Goal: Task Accomplishment & Management: Manage account settings

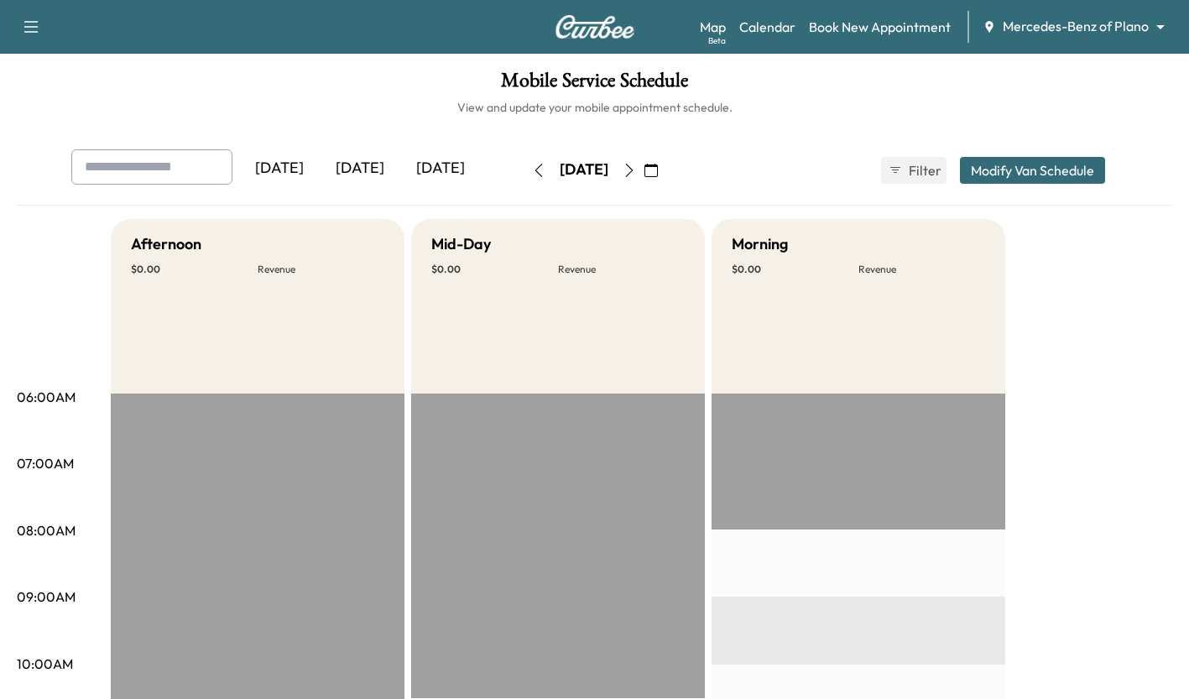
click at [348, 150] on div "[DATE]" at bounding box center [360, 168] width 81 height 39
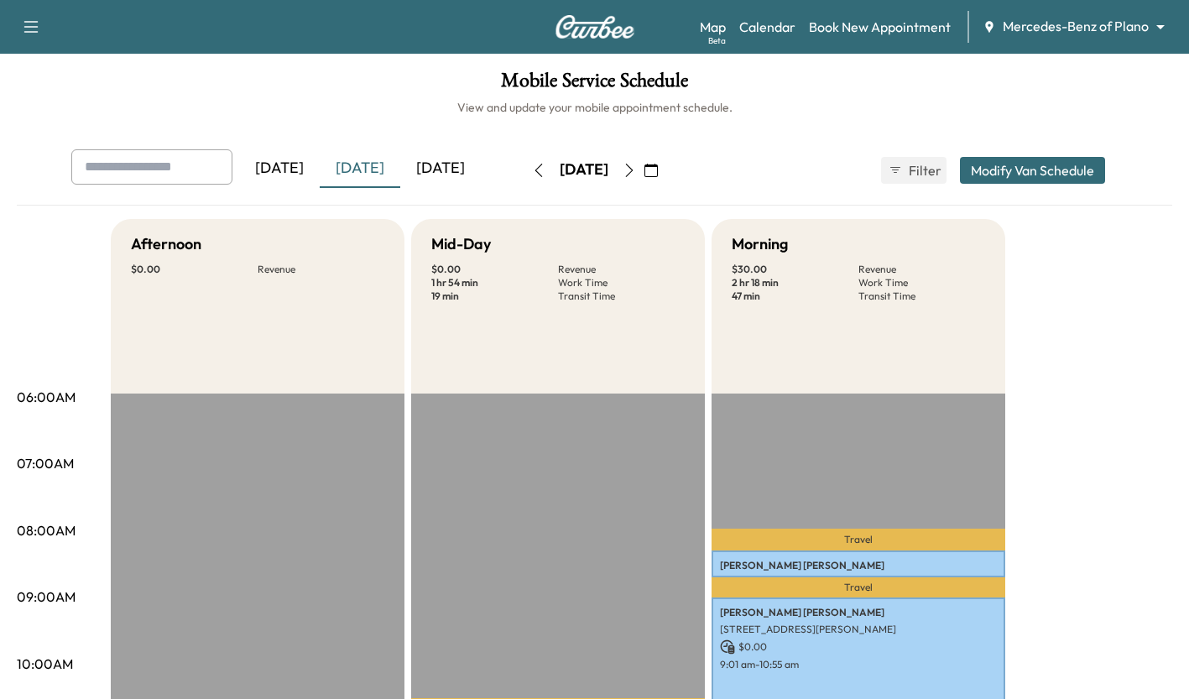
click at [636, 174] on icon "button" at bounding box center [629, 170] width 13 height 13
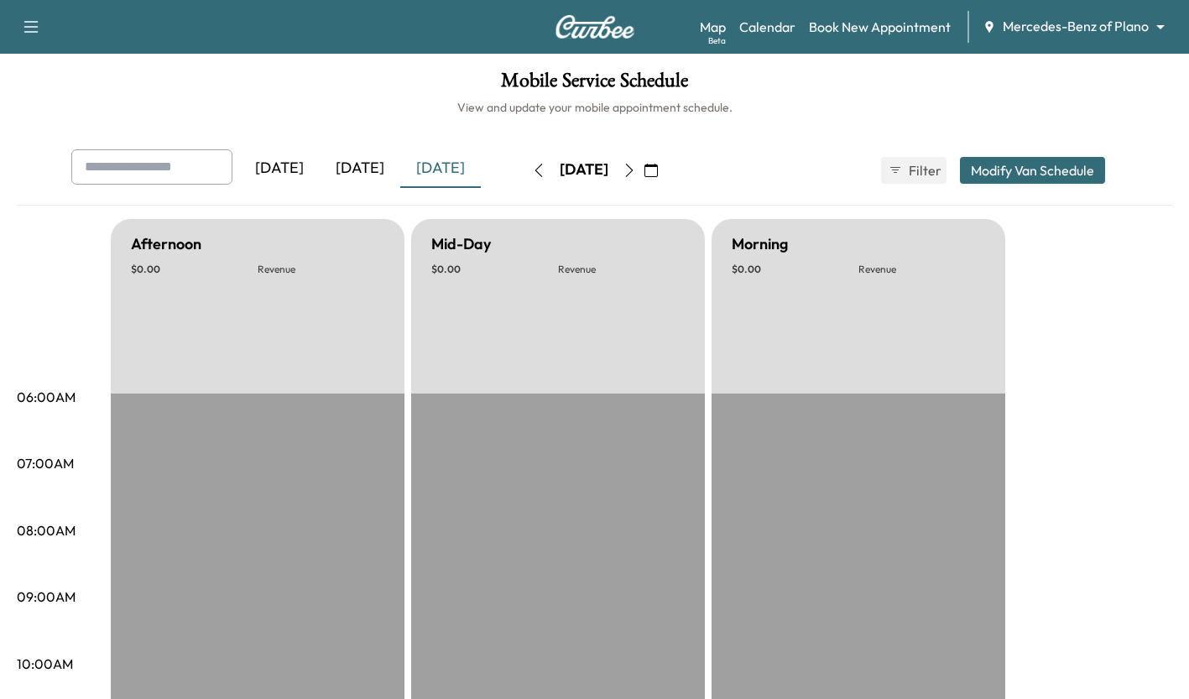
click at [636, 170] on icon "button" at bounding box center [629, 170] width 13 height 13
click at [636, 171] on icon "button" at bounding box center [629, 170] width 13 height 13
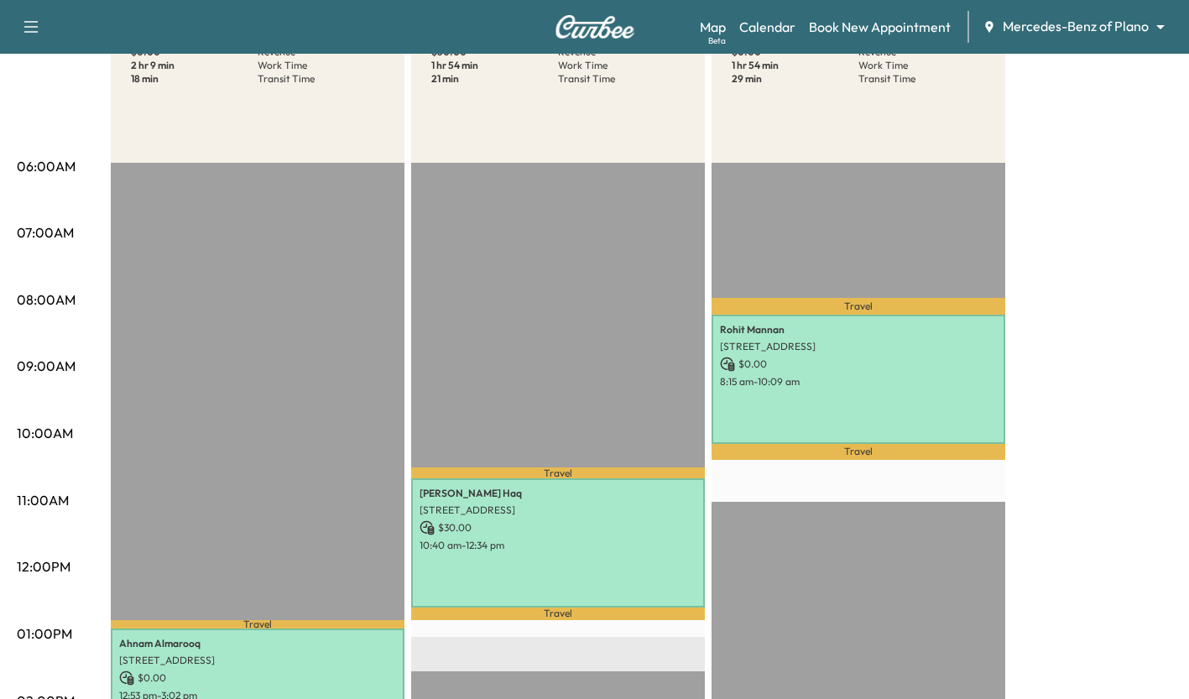
scroll to position [191, 0]
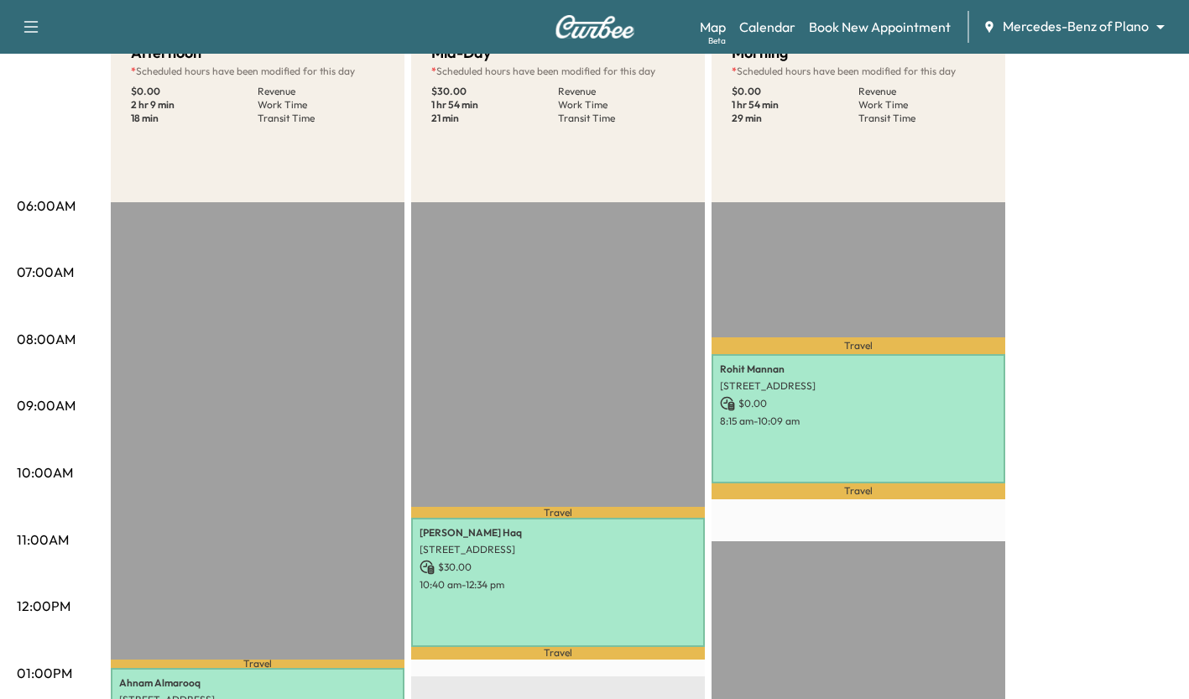
click at [1106, 29] on body "Support Log Out Map Beta Calendar Book New Appointment Mercedes-Benz of Plano *…" at bounding box center [594, 158] width 1189 height 699
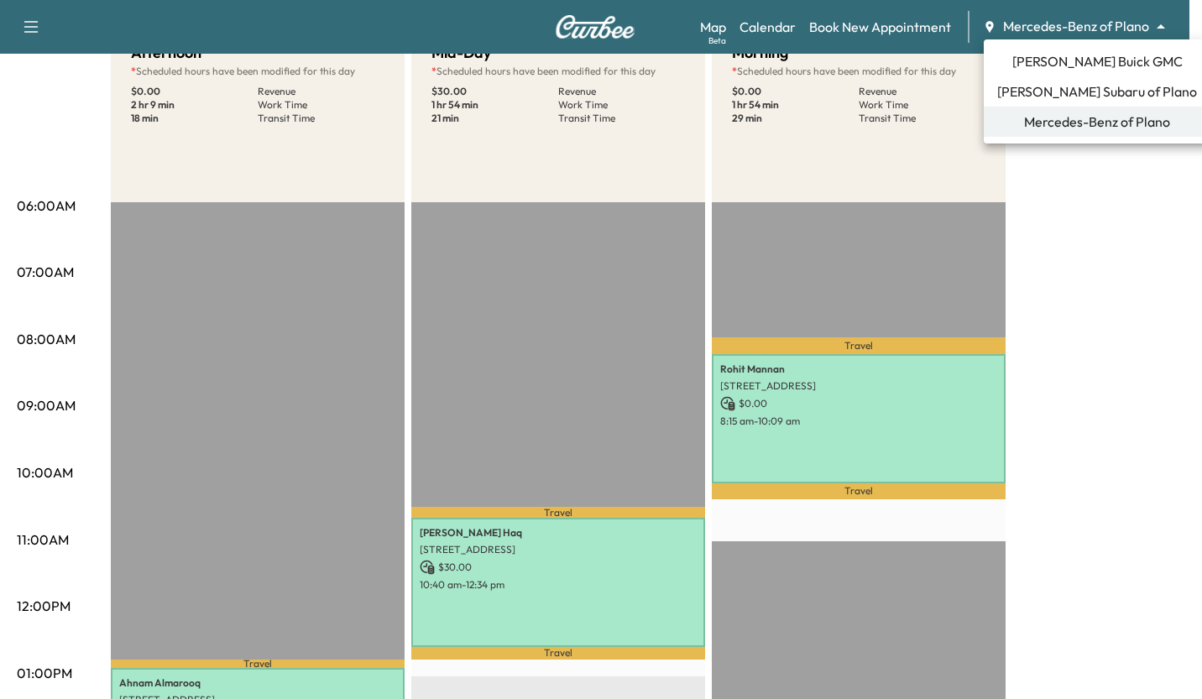
click at [1105, 66] on span "[PERSON_NAME] Buick GMC" at bounding box center [1097, 61] width 170 height 20
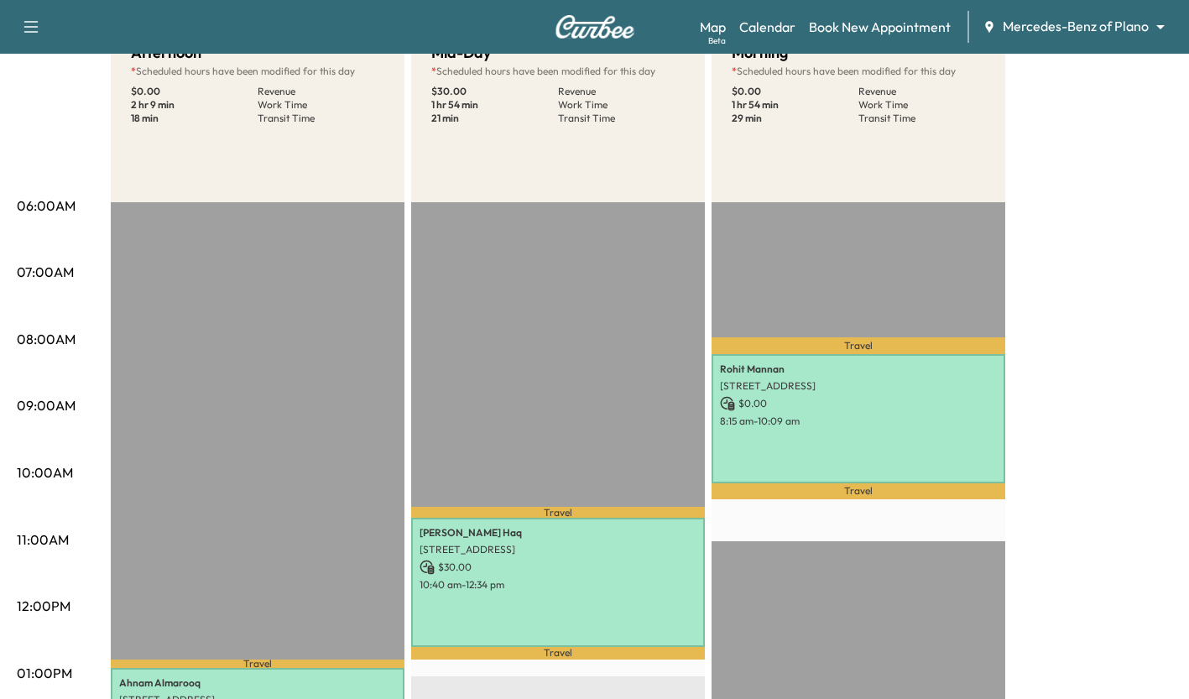
scroll to position [0, 0]
